Goal: Find specific fact: Find specific fact

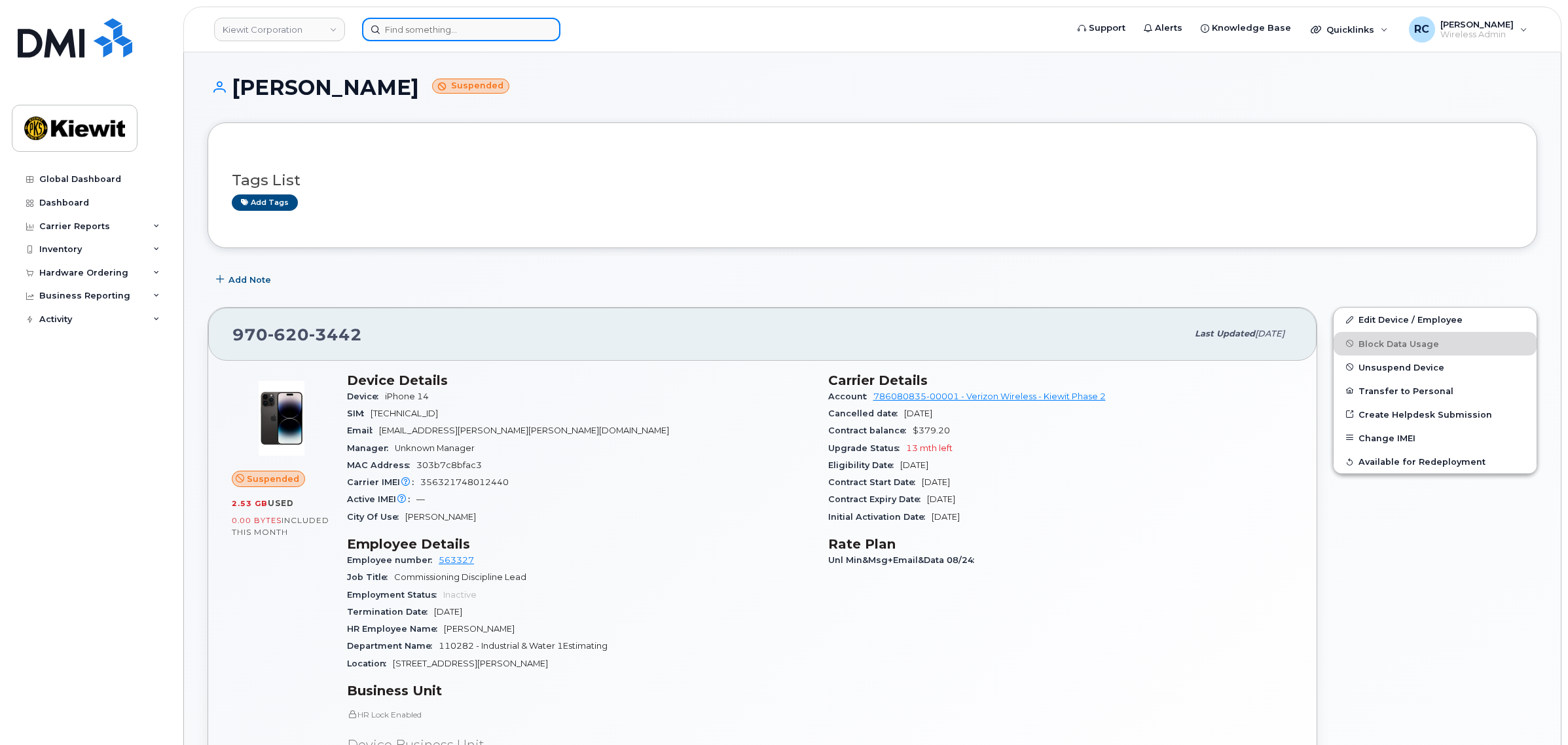
click at [446, 33] on input at bounding box center [461, 29] width 198 height 24
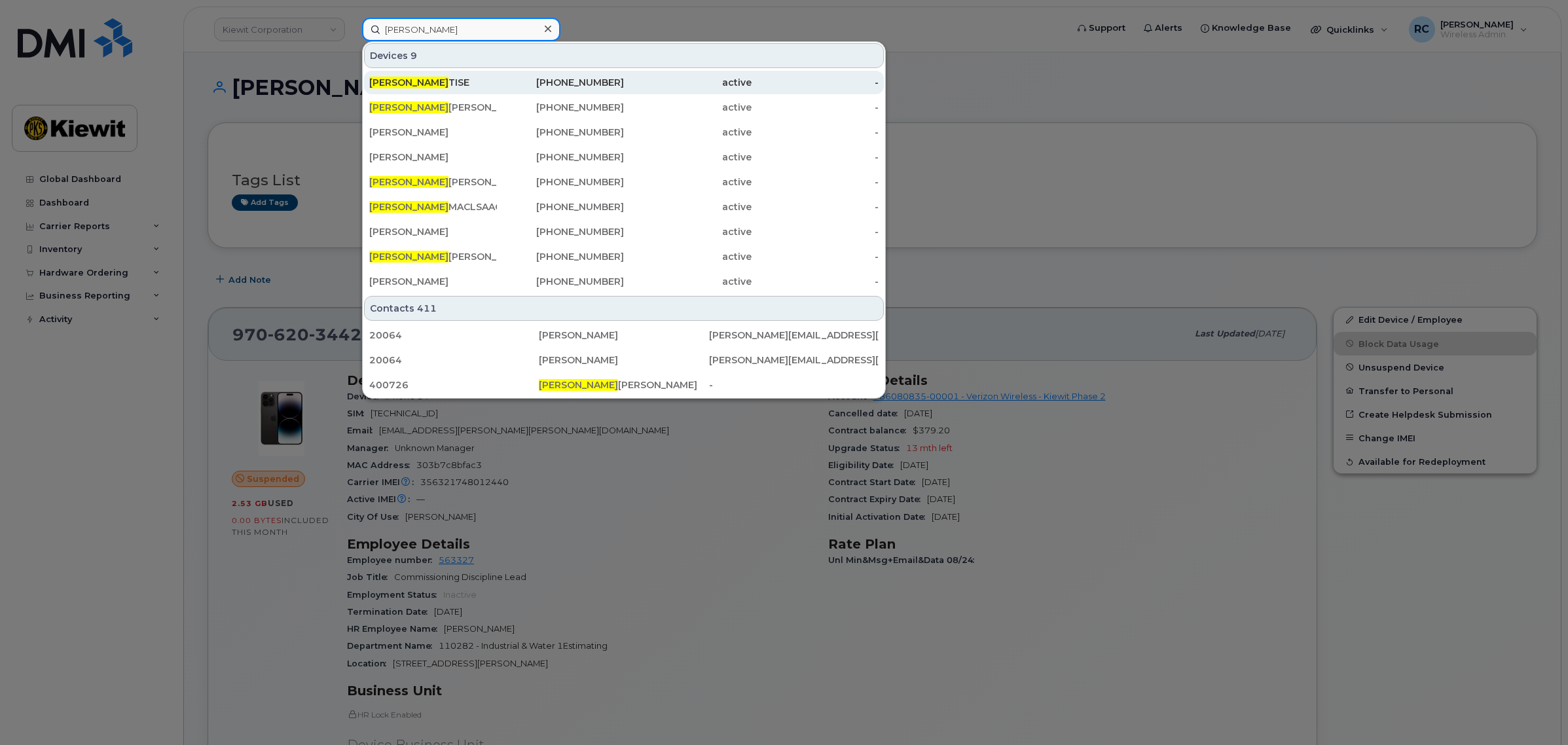
type input "[PERSON_NAME]"
click at [463, 84] on div "[PERSON_NAME]" at bounding box center [433, 83] width 128 height 13
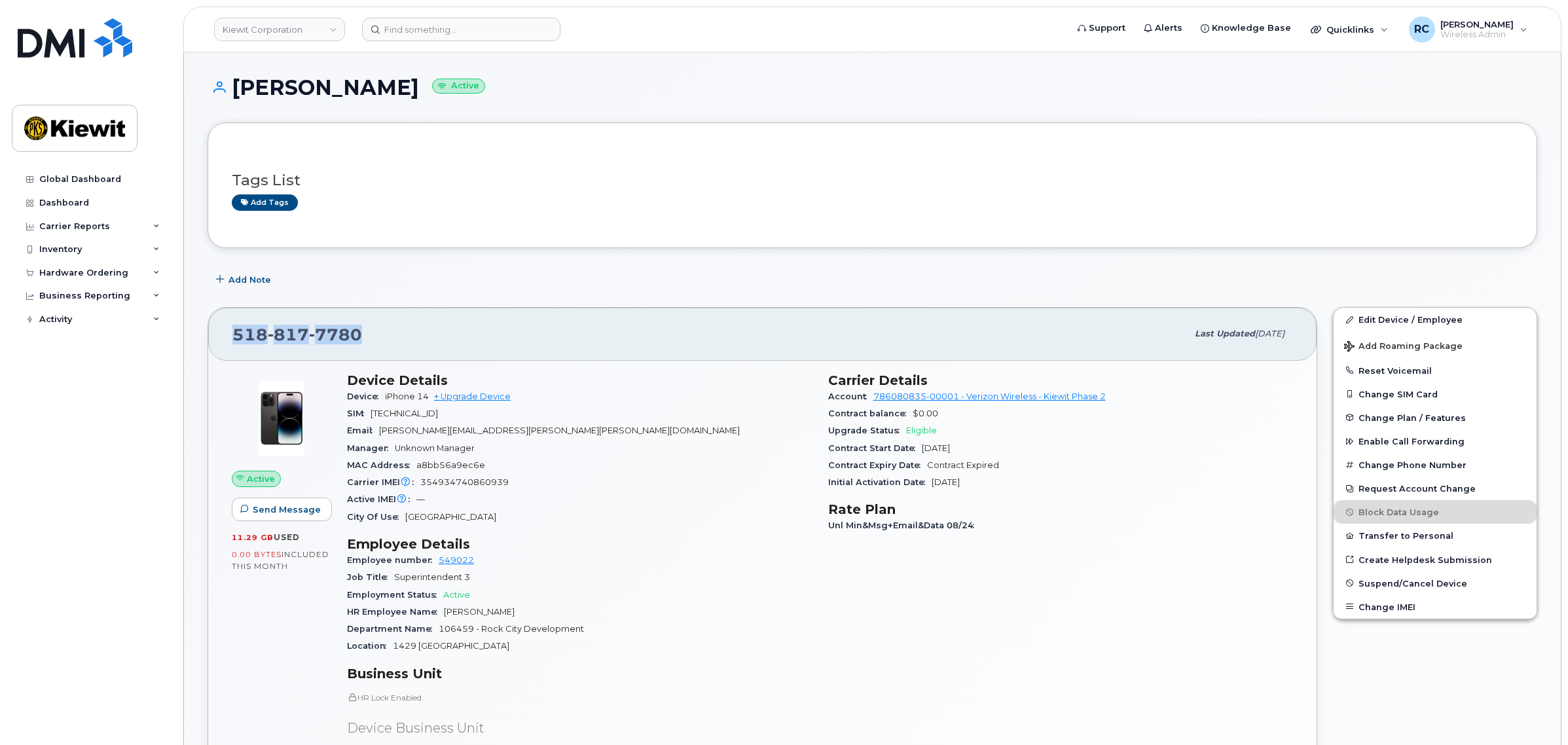
drag, startPoint x: 378, startPoint y: 343, endPoint x: 205, endPoint y: 343, distance: 173.0
click at [205, 343] on div "518 817 7780 Last updated Sep 08, 2025 Active Send Message 11.29 GB  used 0.00 …" at bounding box center [763, 618] width 1125 height 640
copy span "518 817 7780"
drag, startPoint x: 429, startPoint y: 397, endPoint x: 381, endPoint y: 395, distance: 48.0
click at [381, 395] on div "Device iPhone 14 + Upgrade Device" at bounding box center [579, 397] width 466 height 17
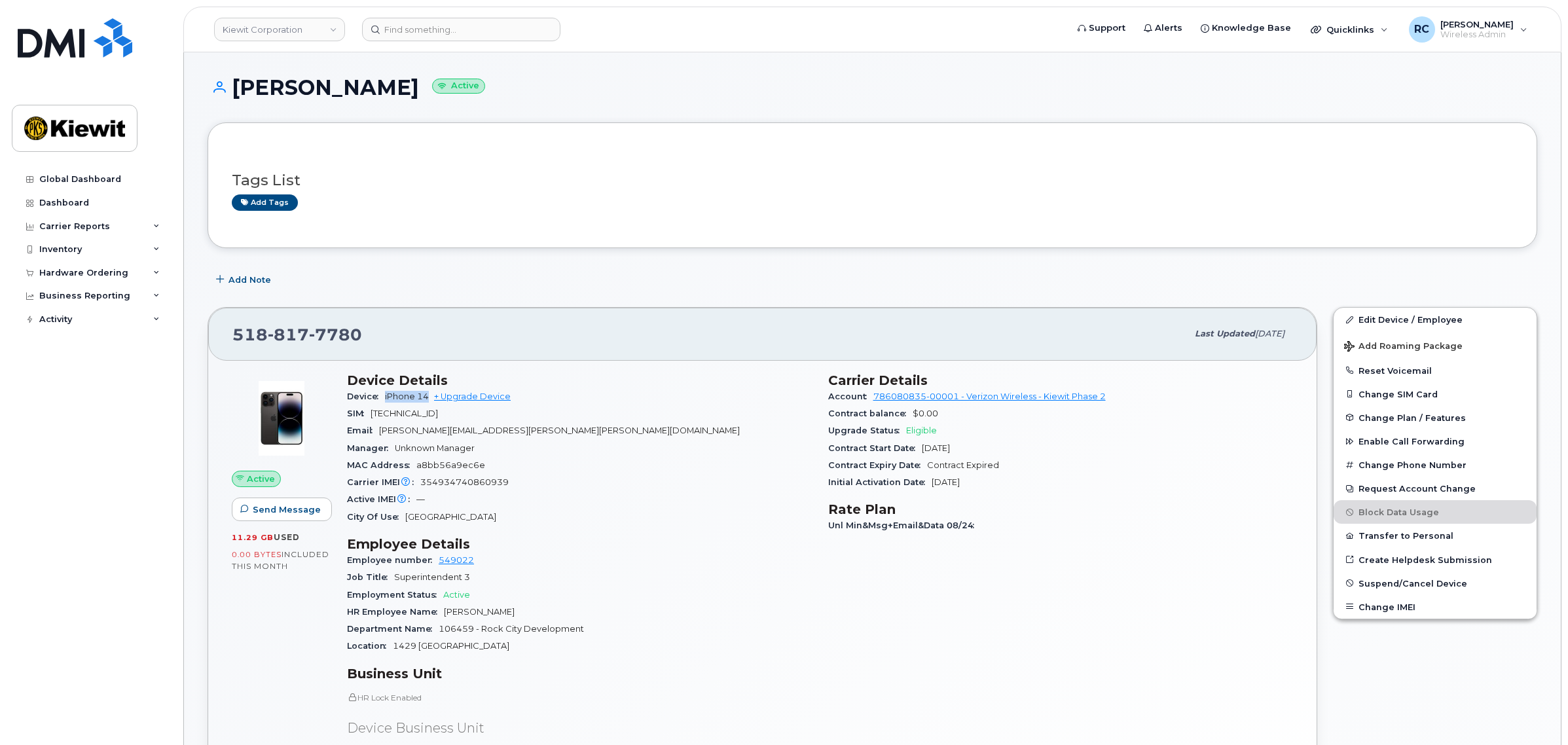
copy span "iPhone 14"
